Goal: Transaction & Acquisition: Subscribe to service/newsletter

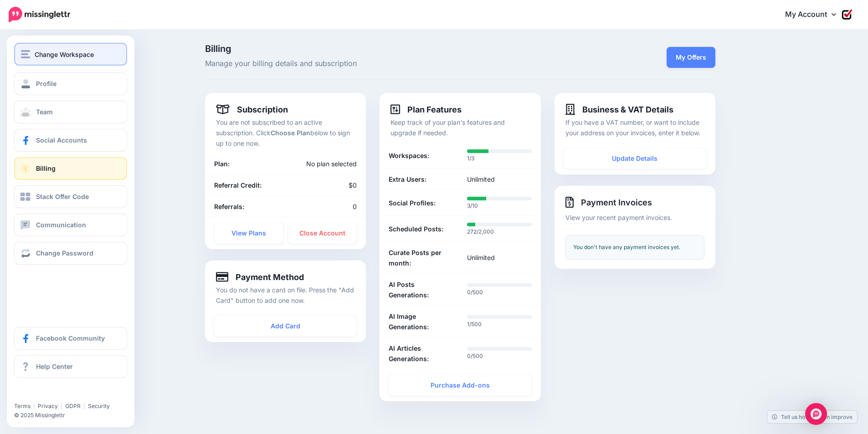
click at [75, 58] on span "Change Workspace" at bounding box center [64, 54] width 59 height 10
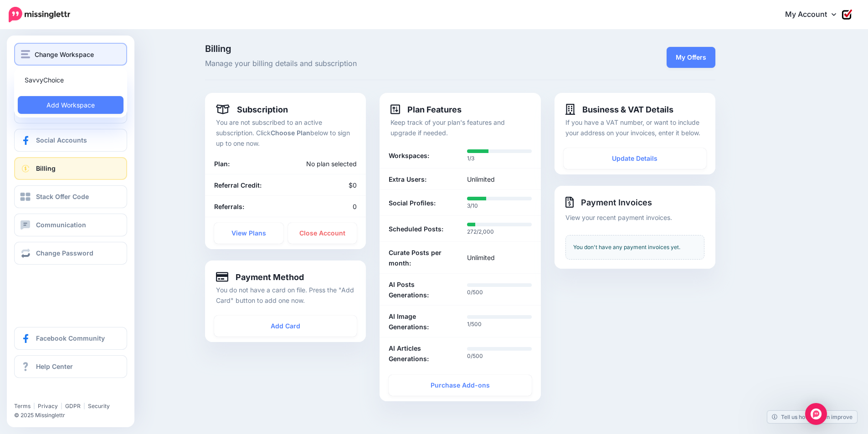
click at [80, 45] on button "Change Workspace" at bounding box center [70, 54] width 113 height 23
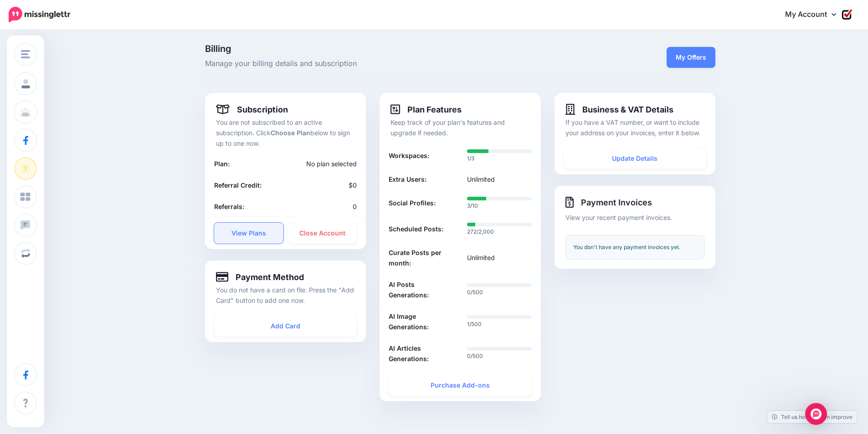
click at [264, 238] on link "View Plans" at bounding box center [248, 233] width 69 height 21
